Goal: Navigation & Orientation: Find specific page/section

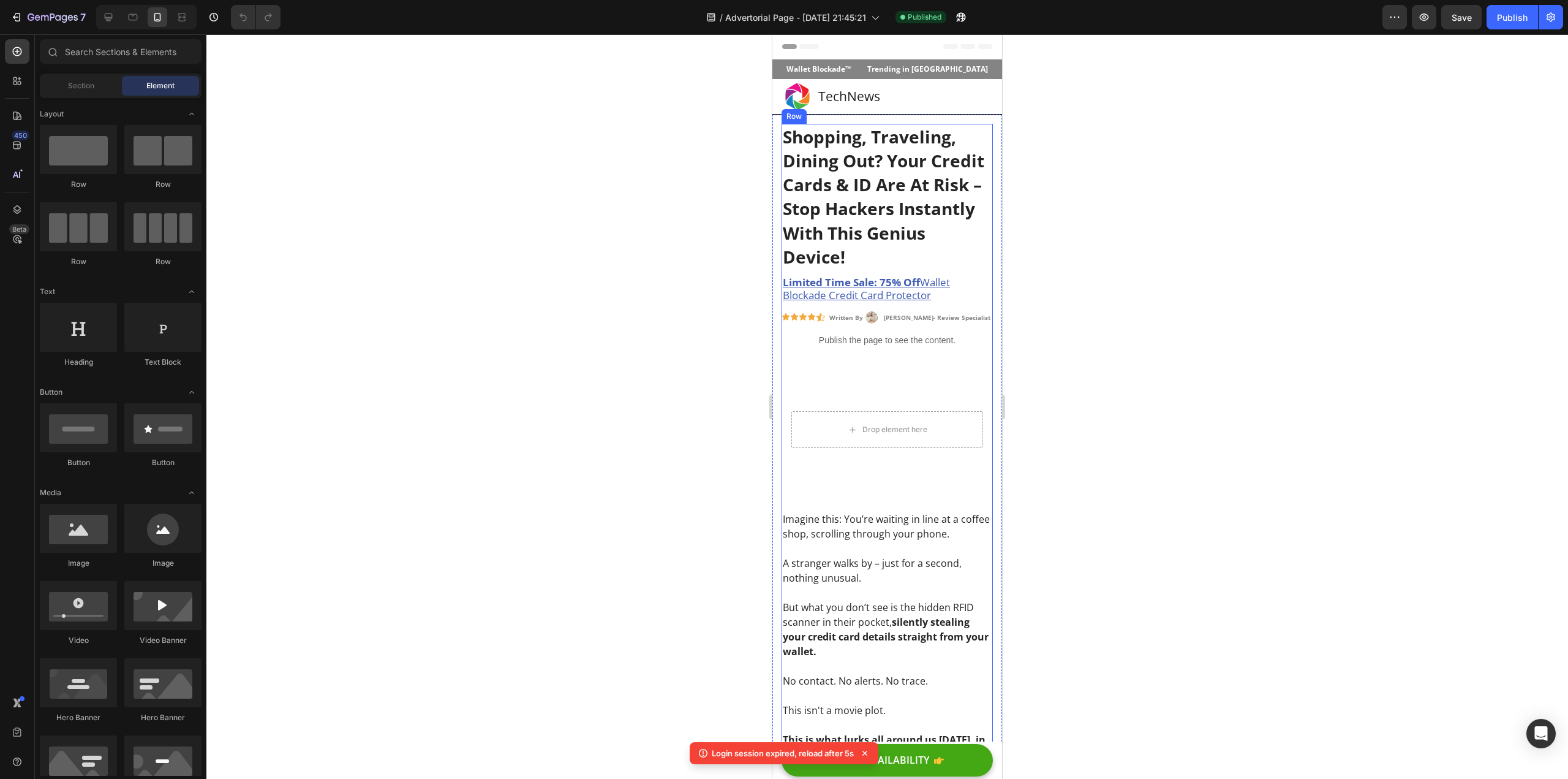
scroll to position [306, 0]
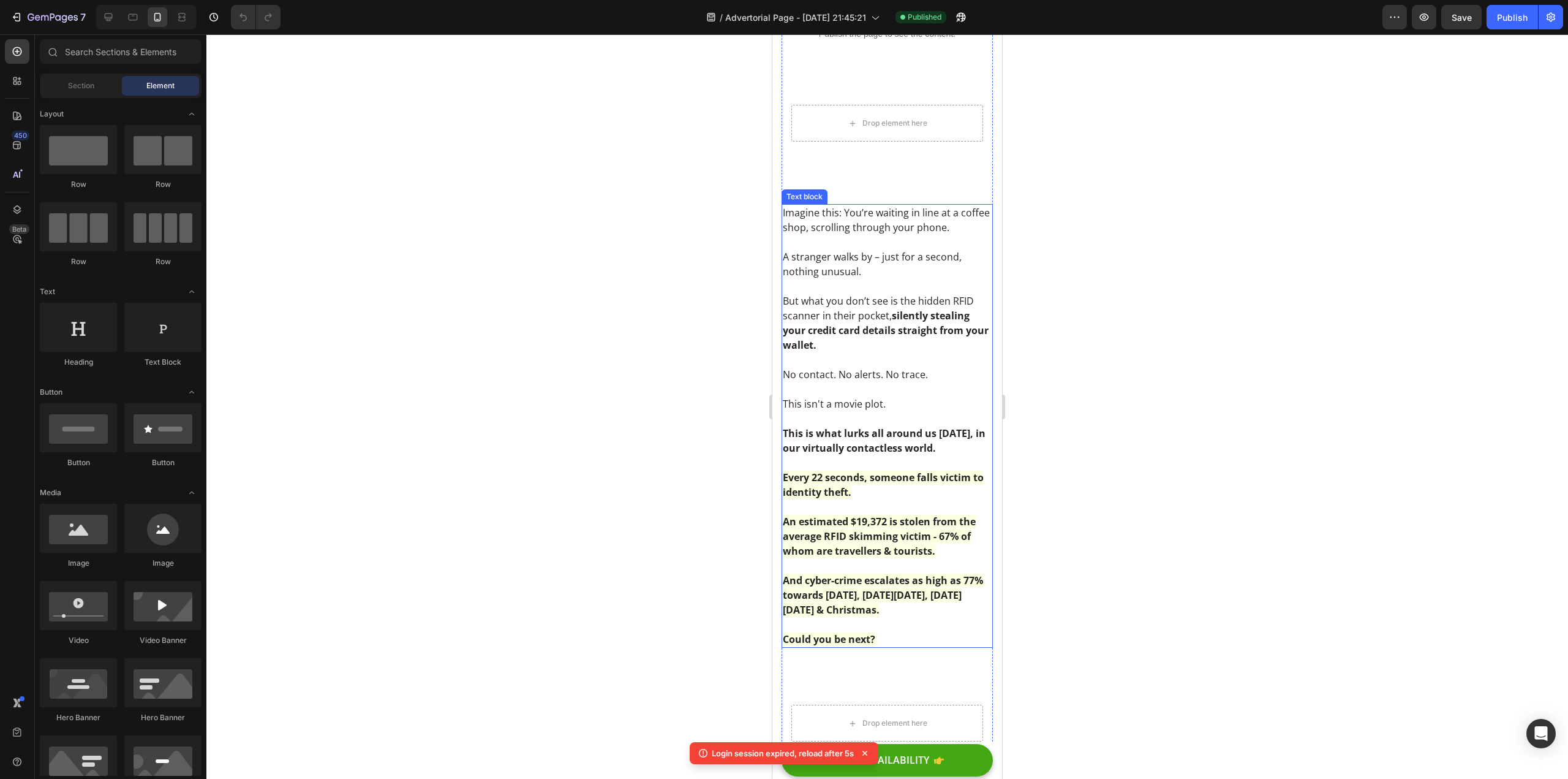
click at [827, 286] on p at bounding box center [887, 286] width 209 height 15
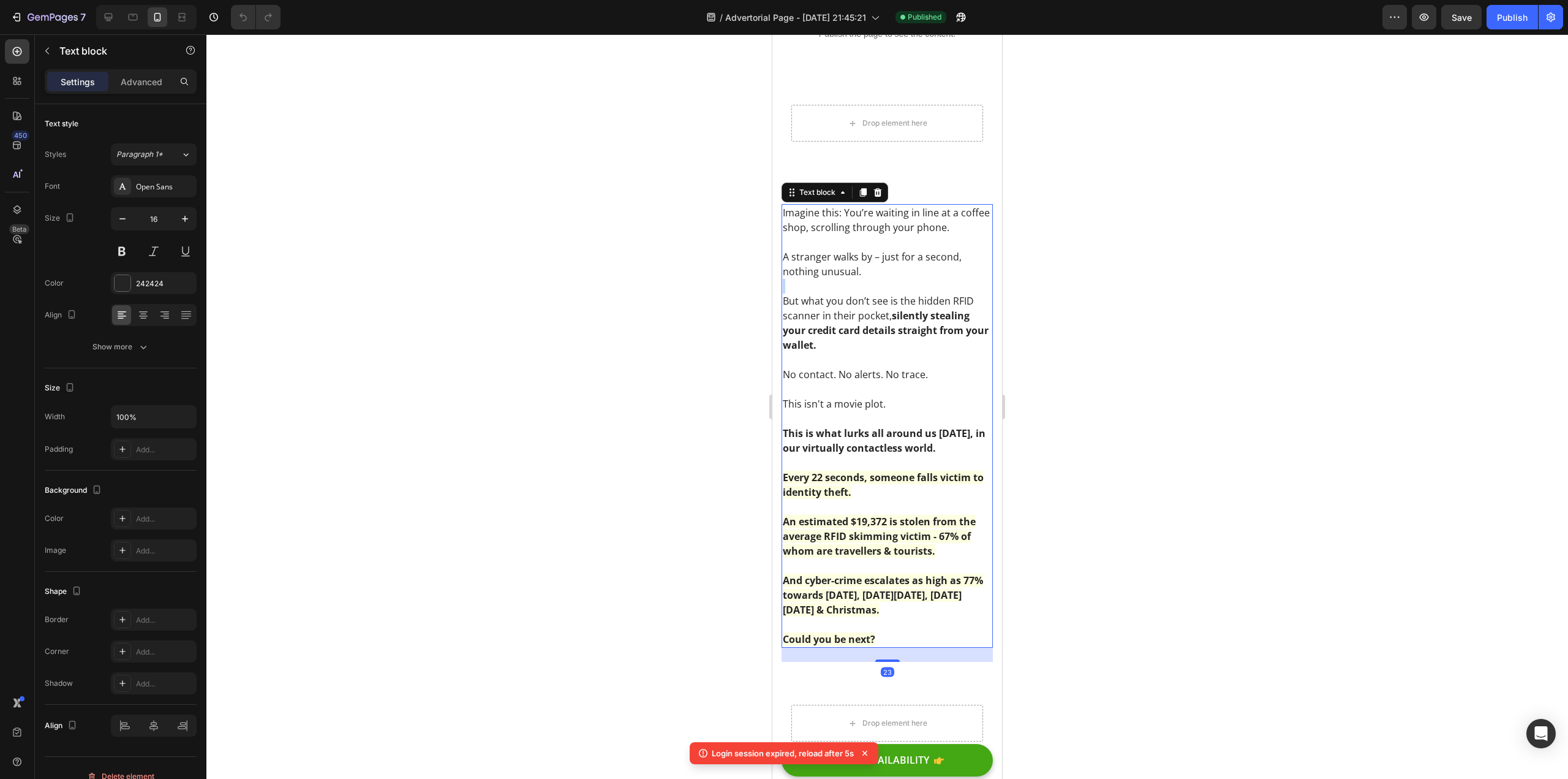
click at [827, 286] on p "Rich Text Editor. Editing area: main" at bounding box center [887, 286] width 209 height 15
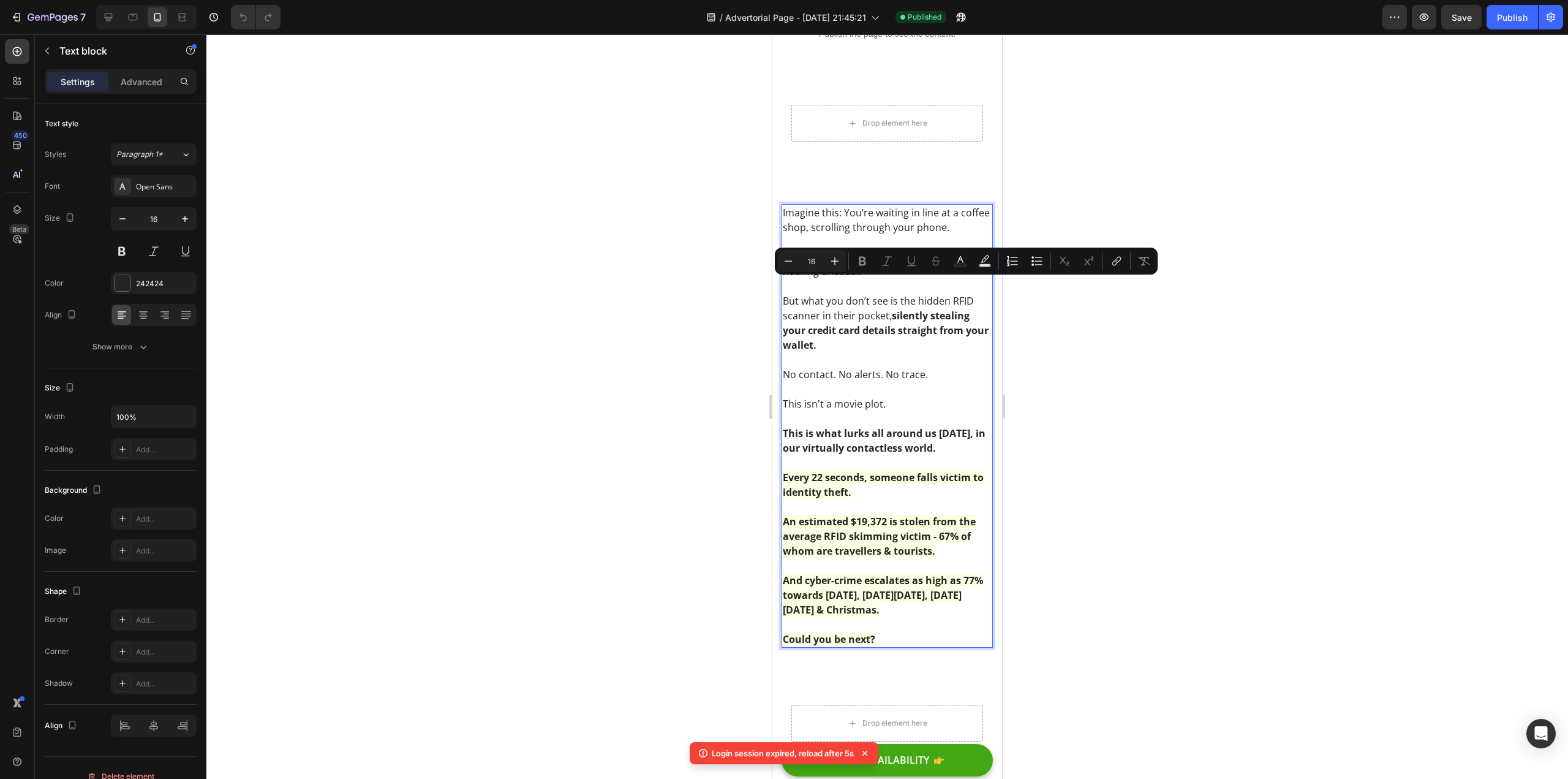
click at [830, 299] on p "But what you don’t see is the hidden RFID scanner in their pocket, silently ste…" at bounding box center [887, 323] width 209 height 59
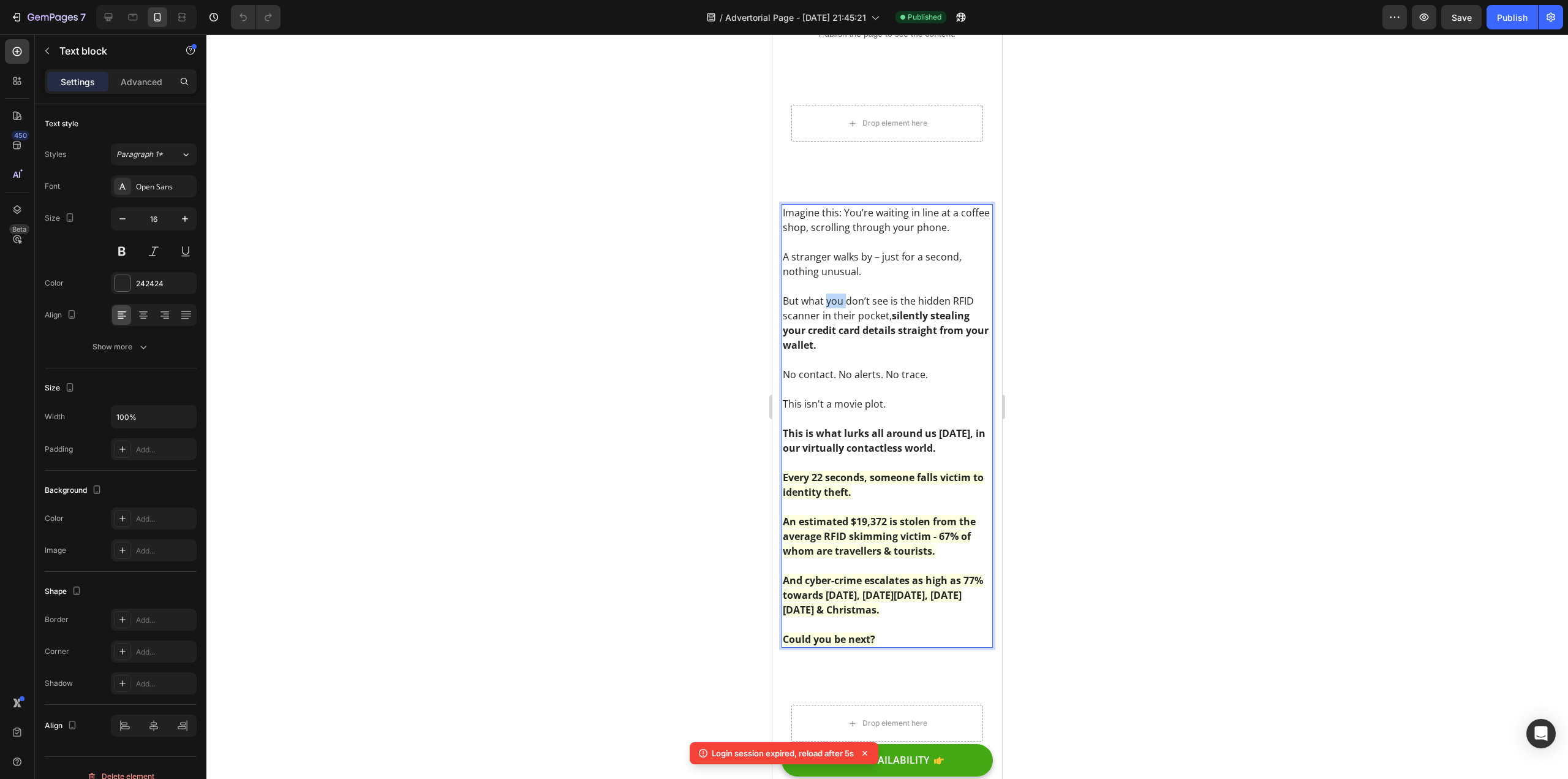
click at [830, 299] on p "But what you don’t see is the hidden RFID scanner in their pocket, silently ste…" at bounding box center [887, 323] width 209 height 59
